Goal: Find contact information: Find contact information

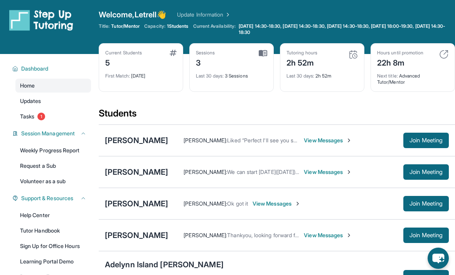
scroll to position [2, 0]
click at [421, 203] on span "Join Meeting" at bounding box center [425, 203] width 33 height 5
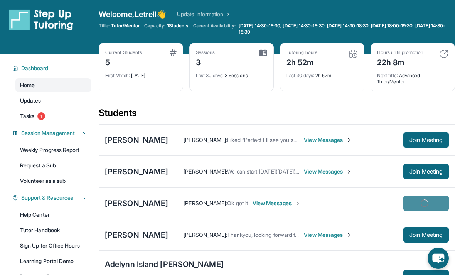
scroll to position [0, 0]
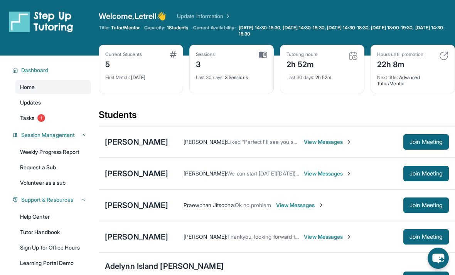
click at [413, 205] on span "Join Meeting" at bounding box center [425, 205] width 33 height 5
click at [423, 207] on span "Join Meeting" at bounding box center [425, 205] width 33 height 5
click at [420, 205] on span "Join Meeting" at bounding box center [425, 205] width 33 height 5
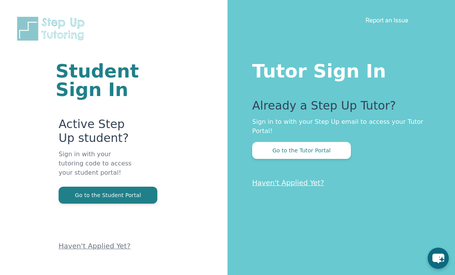
click at [326, 149] on button "Go to the Tutor Portal" at bounding box center [301, 150] width 99 height 17
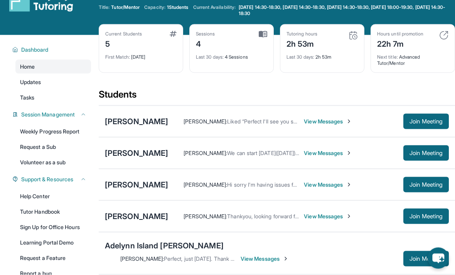
scroll to position [21, 0]
click at [423, 190] on button "Join Meeting" at bounding box center [425, 183] width 45 height 15
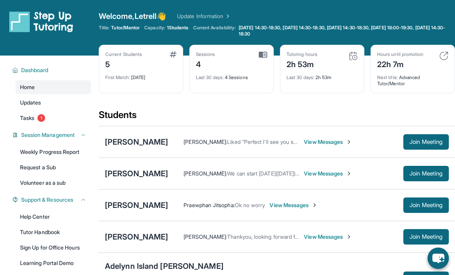
click at [414, 207] on span "Join Meeting" at bounding box center [425, 205] width 33 height 5
click at [120, 205] on div "[PERSON_NAME]" at bounding box center [136, 205] width 63 height 11
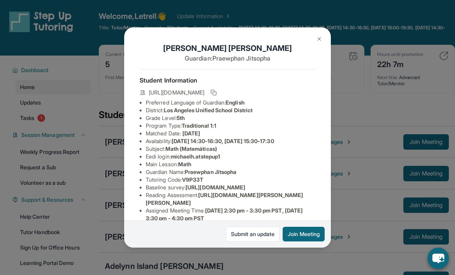
copy li "michaelh.atstepup1"
click at [378, 2] on div "[PERSON_NAME] Guardian: Praewphan Jitsopha Student Information [URL][DOMAIN_NAM…" at bounding box center [227, 137] width 455 height 275
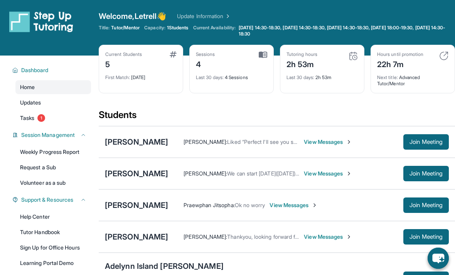
click at [130, 196] on div "[PERSON_NAME] Jitsopha : Ok no worry View Messages Join Meeting" at bounding box center [277, 205] width 356 height 32
click at [122, 210] on div "[PERSON_NAME]" at bounding box center [136, 205] width 63 height 11
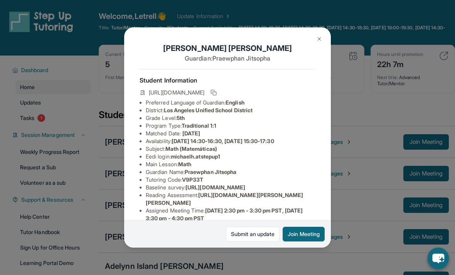
copy li "michaelh.atstepup1"
click at [99, 179] on div "Michael Herrera Guardian: Praewphan Jitsopha Student Information https://studen…" at bounding box center [227, 137] width 455 height 275
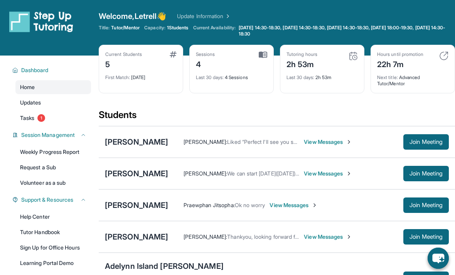
click at [123, 209] on div "[PERSON_NAME]" at bounding box center [136, 205] width 63 height 11
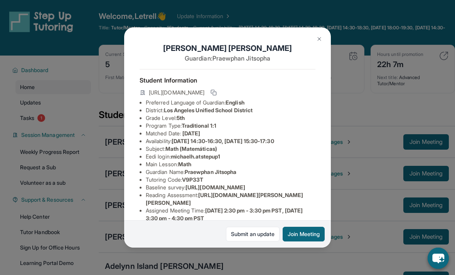
copy li "michaelh.atstepup1"
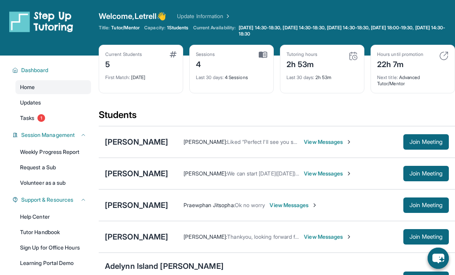
click at [120, 207] on div "[PERSON_NAME]" at bounding box center [136, 205] width 63 height 11
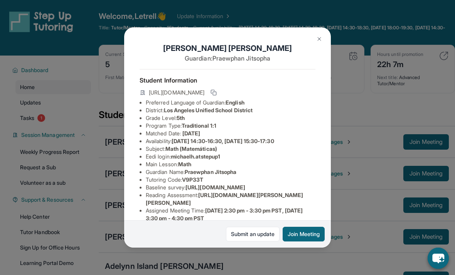
copy li "michaelh.atstepup1"
